Goal: Information Seeking & Learning: Learn about a topic

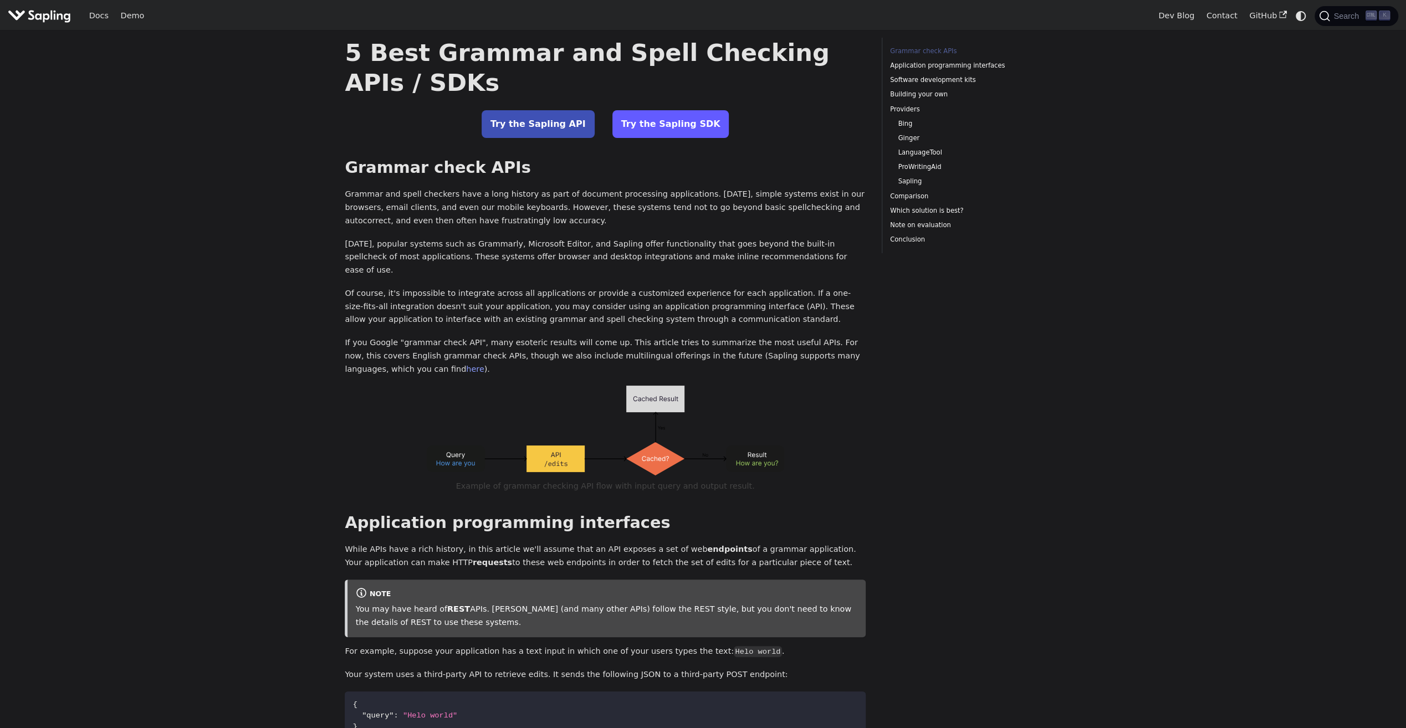
click at [656, 120] on link "Try the Sapling SDK" at bounding box center [670, 124] width 117 height 28
click at [928, 151] on link "LanguageTool" at bounding box center [967, 152] width 139 height 11
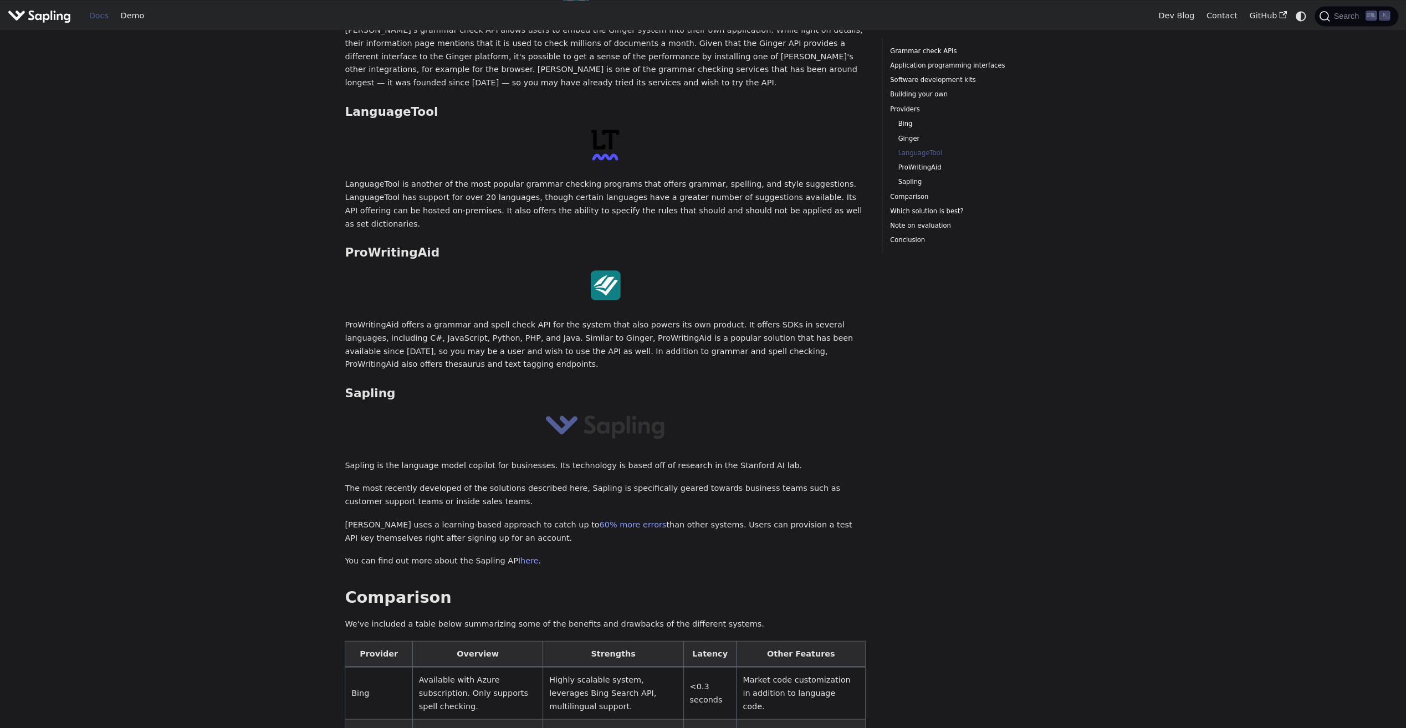
click at [99, 18] on link "Docs" at bounding box center [99, 15] width 32 height 17
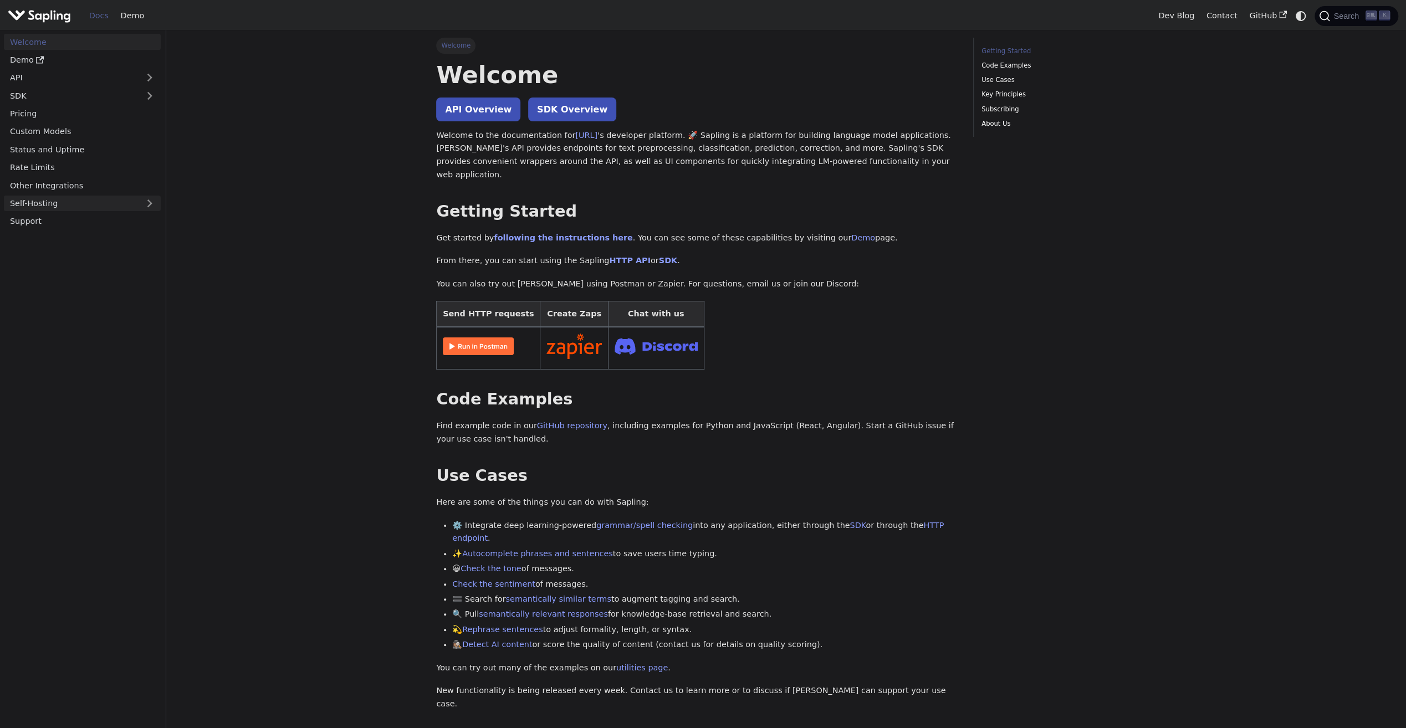
click at [137, 205] on link "Self-Hosting" at bounding box center [82, 204] width 157 height 16
click at [39, 223] on link "Overview" at bounding box center [85, 221] width 151 height 16
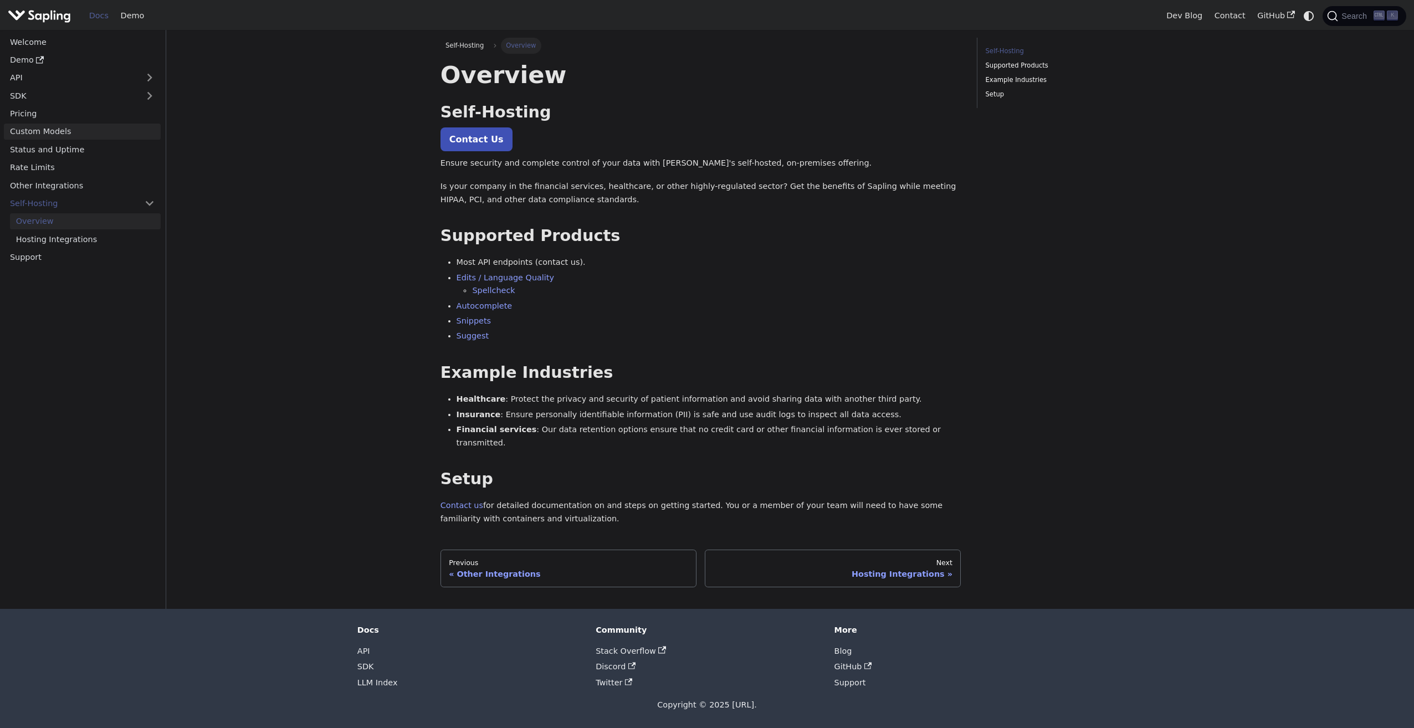
click at [44, 130] on link "Custom Models" at bounding box center [82, 132] width 157 height 16
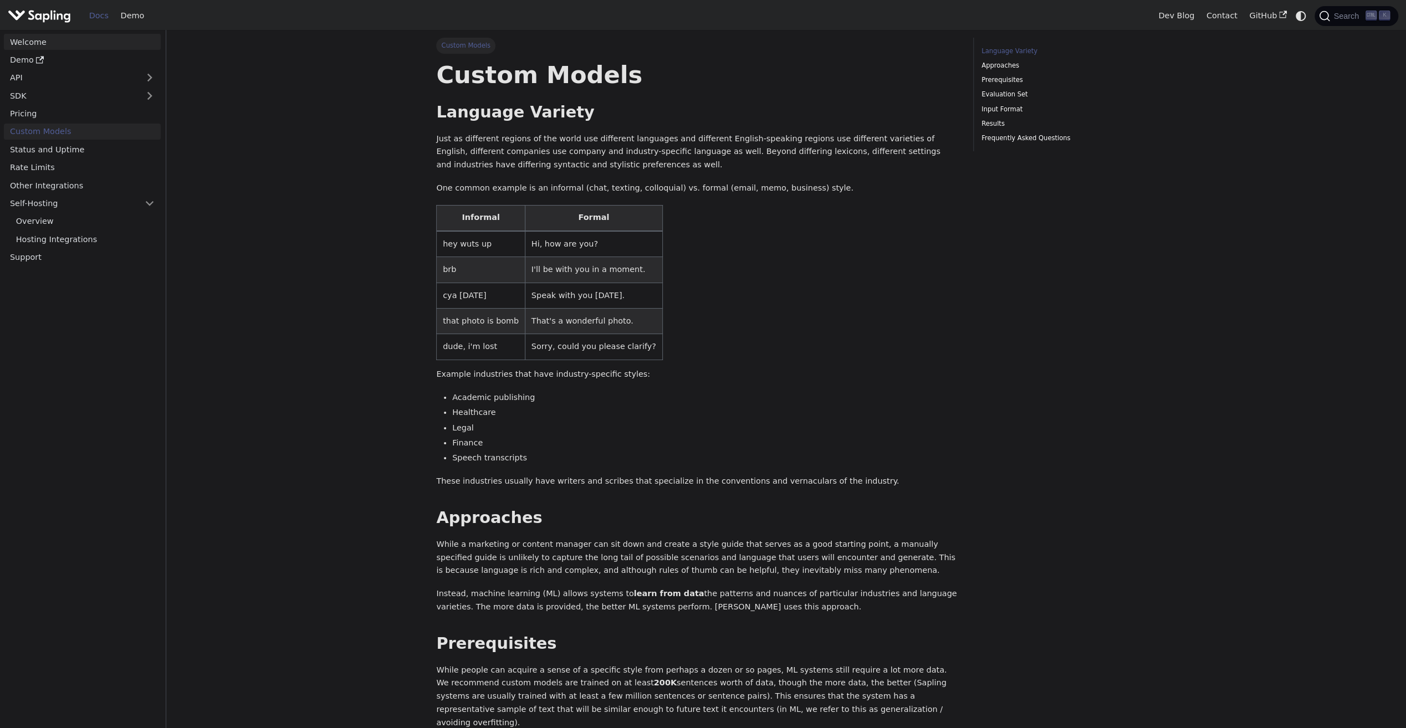
click at [25, 40] on link "Welcome" at bounding box center [82, 42] width 157 height 16
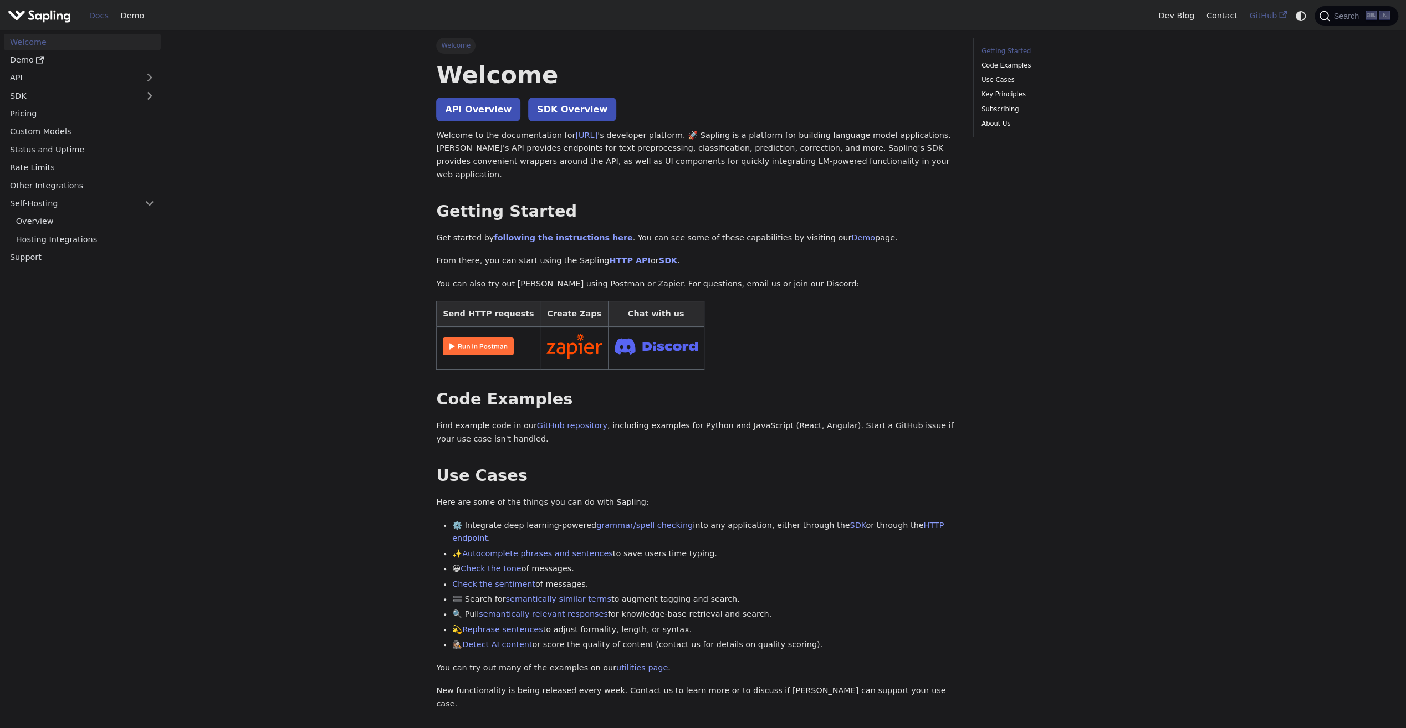
click at [1265, 19] on link "GitHub" at bounding box center [1267, 15] width 49 height 17
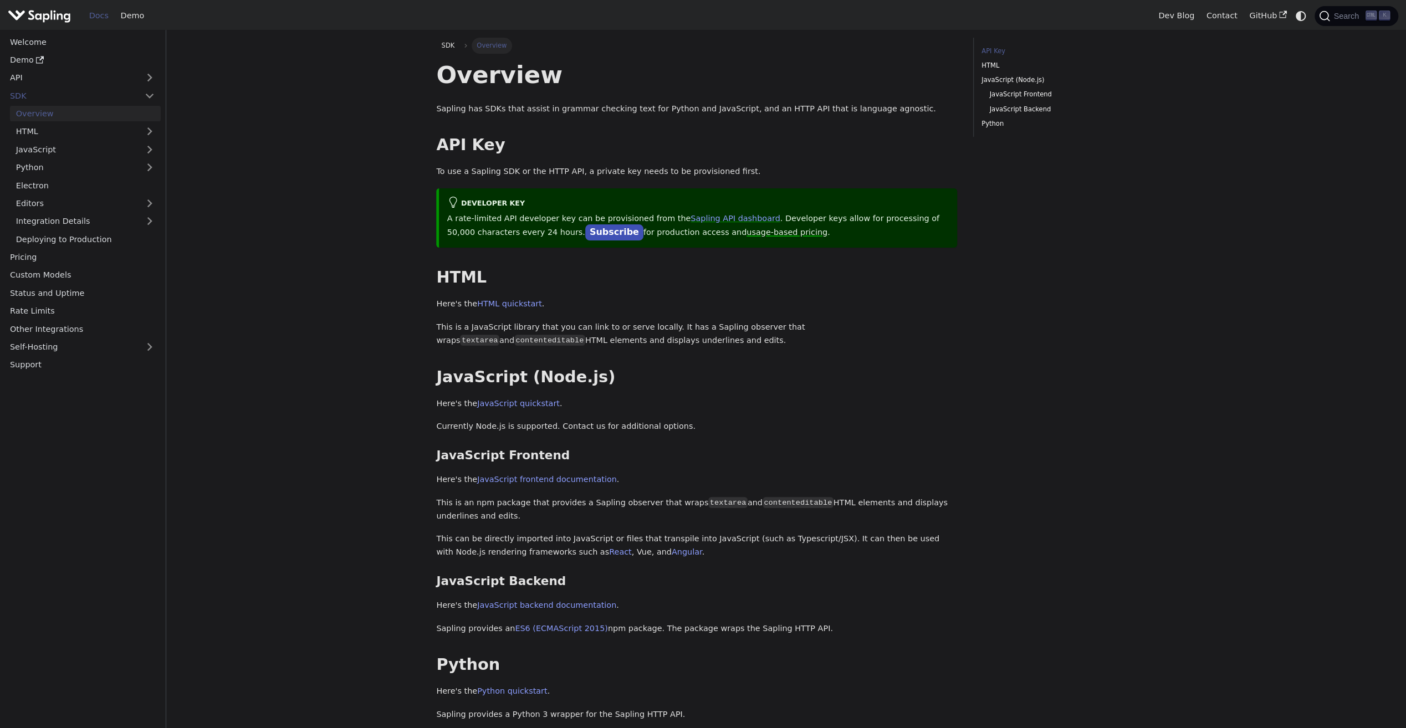
click at [746, 233] on link "usage-based pricing" at bounding box center [786, 232] width 81 height 9
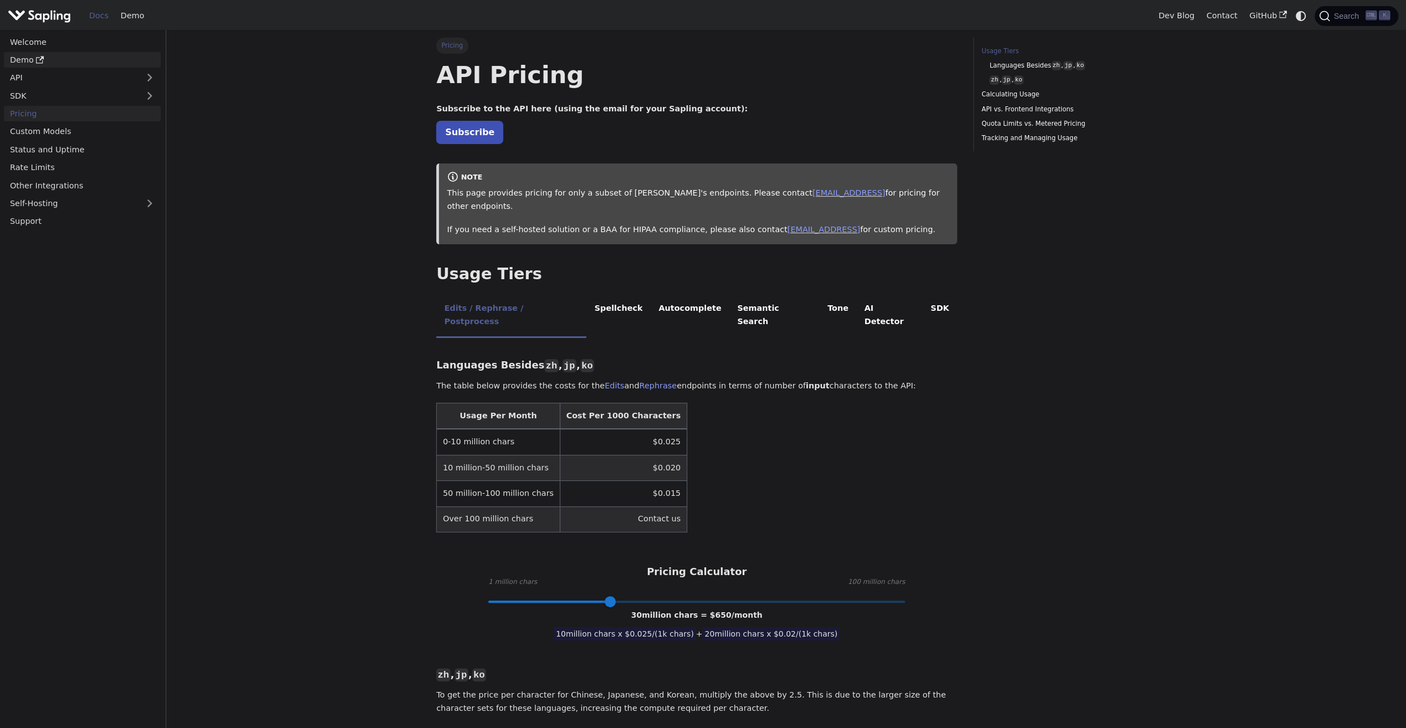
click at [36, 60] on use "Docs sidebar" at bounding box center [40, 60] width 8 height 7
